Goal: Information Seeking & Learning: Learn about a topic

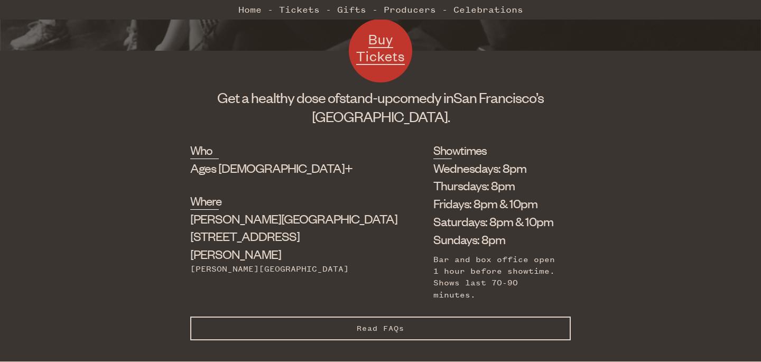
scroll to position [329, 0]
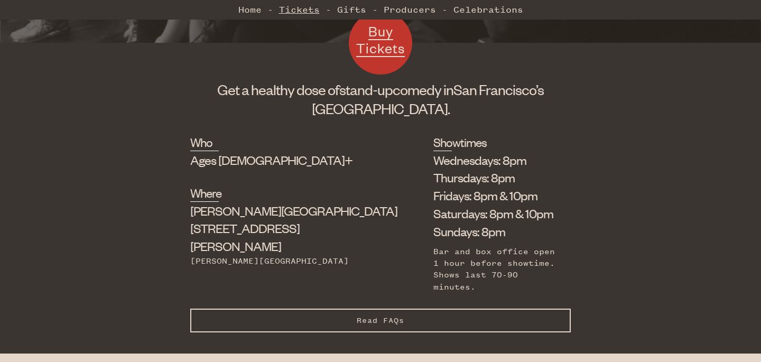
click at [287, 9] on link "Tickets" at bounding box center [299, 9] width 41 height 21
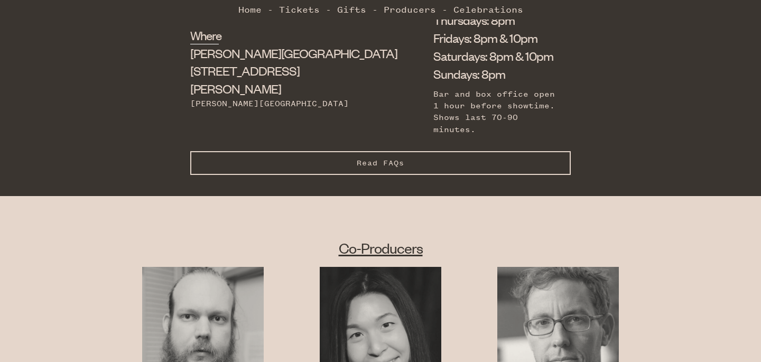
scroll to position [434, 0]
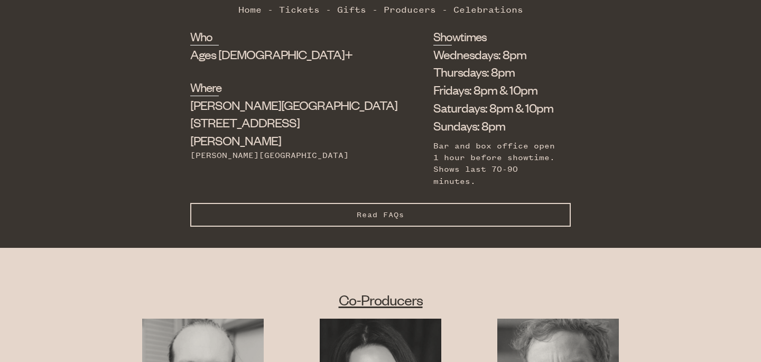
click at [311, 203] on button "Read FAQs Hide FAQs" at bounding box center [380, 215] width 381 height 24
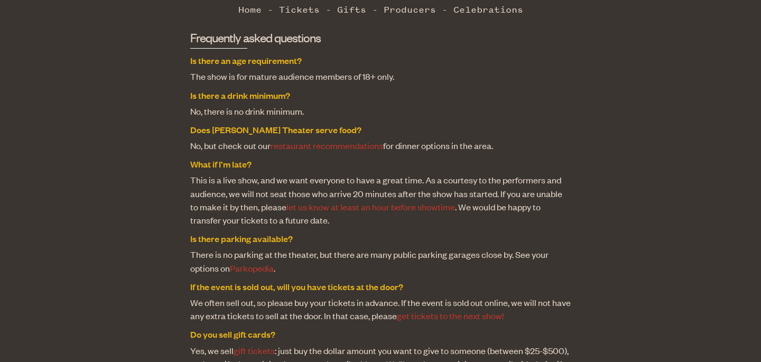
scroll to position [732, 0]
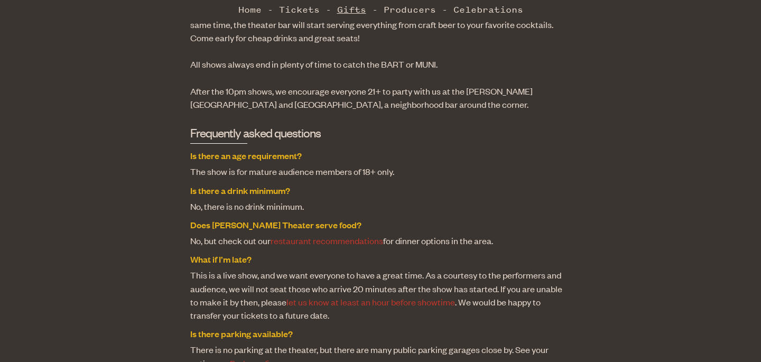
click at [357, 10] on link "Gifts" at bounding box center [351, 9] width 29 height 21
